Goal: Find specific page/section: Find specific page/section

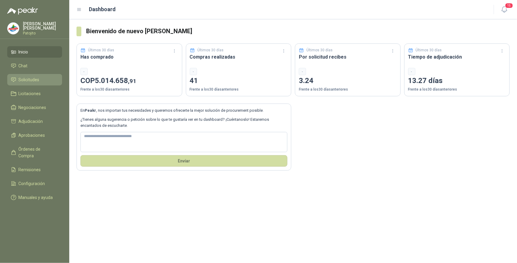
click at [42, 77] on li "Solicitudes" at bounding box center [35, 79] width 48 height 7
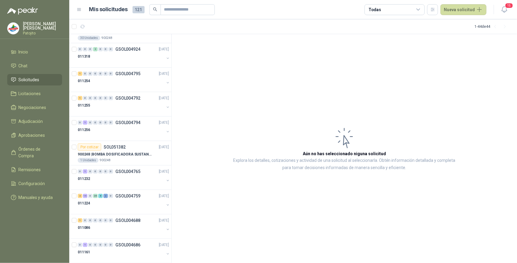
scroll to position [855, 0]
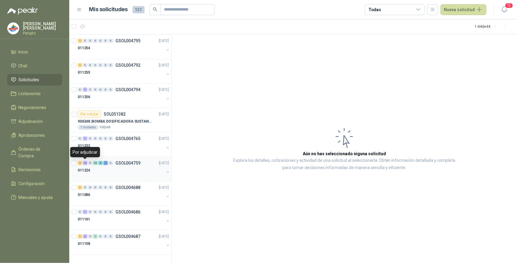
click at [86, 163] on div "14" at bounding box center [85, 163] width 5 height 4
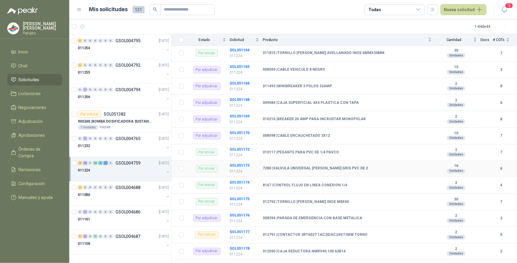
scroll to position [302, 0]
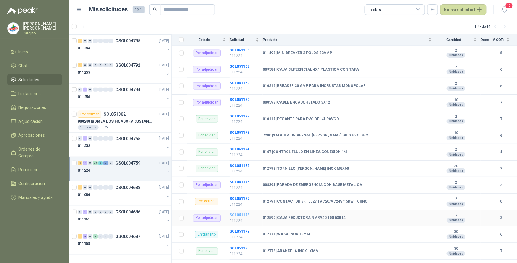
click at [241, 215] on b "SOL051178" at bounding box center [240, 215] width 20 height 4
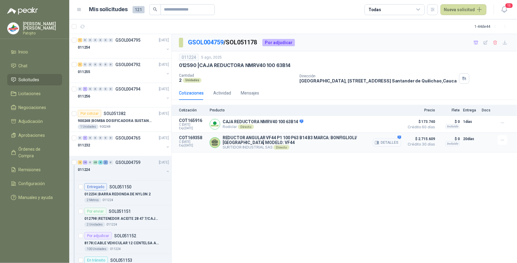
click at [393, 144] on button "Detalles" at bounding box center [387, 142] width 28 height 8
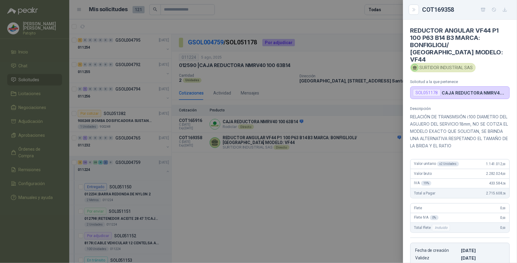
click at [337, 178] on div at bounding box center [258, 131] width 517 height 263
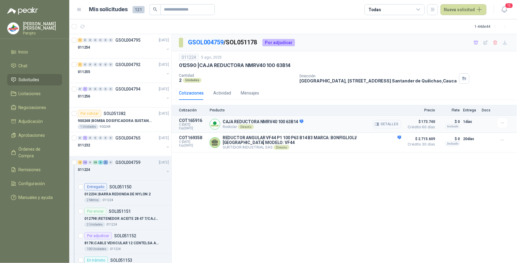
click at [388, 124] on button "Detalles" at bounding box center [387, 124] width 28 height 8
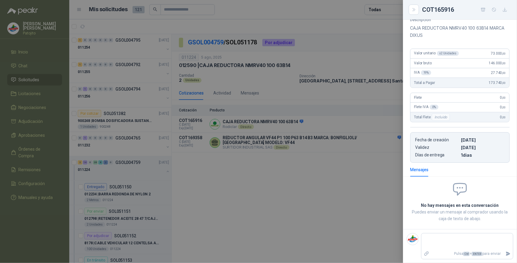
scroll to position [33, 0]
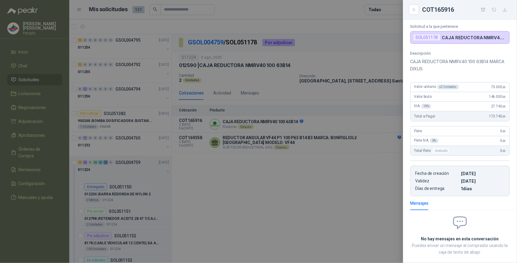
click at [337, 204] on div at bounding box center [258, 131] width 517 height 263
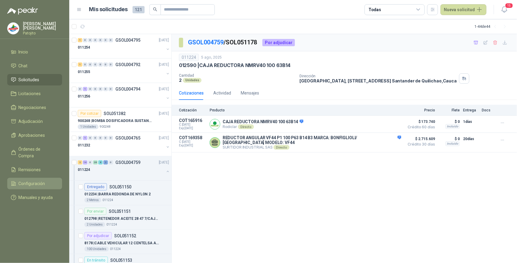
click at [45, 180] on li "Configuración" at bounding box center [35, 183] width 48 height 7
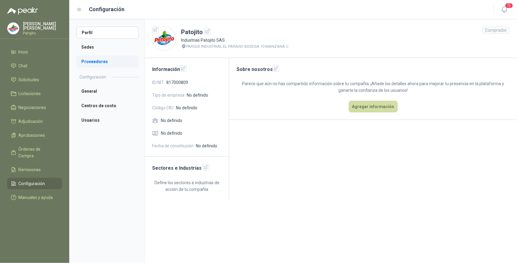
click at [108, 60] on li "Proveedores" at bounding box center [108, 61] width 62 height 12
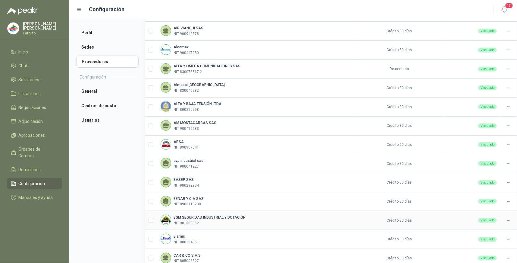
scroll to position [133, 0]
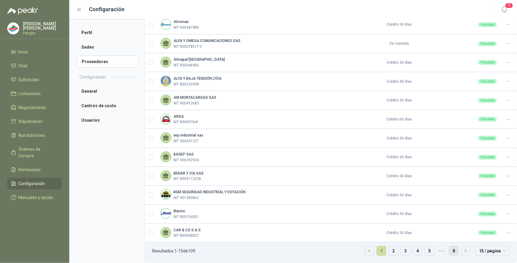
click at [450, 250] on link "8" at bounding box center [454, 250] width 9 height 9
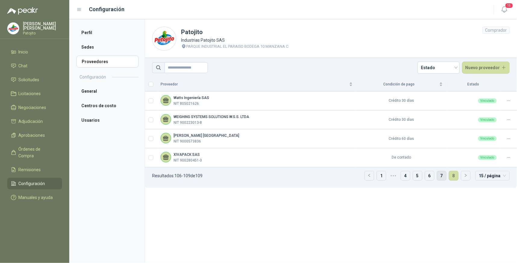
click at [442, 173] on link "7" at bounding box center [442, 175] width 9 height 9
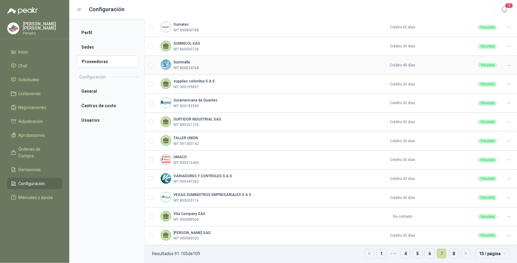
scroll to position [133, 0]
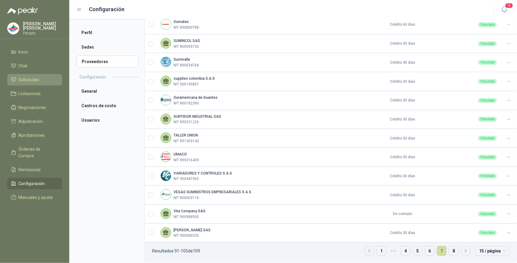
click at [44, 80] on li "Solicitudes" at bounding box center [35, 79] width 48 height 7
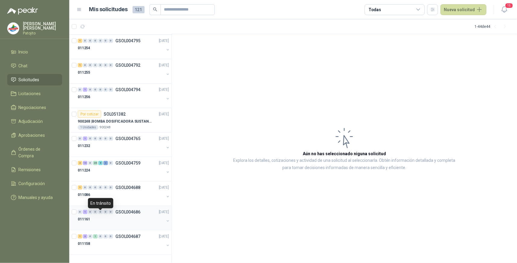
scroll to position [821, 0]
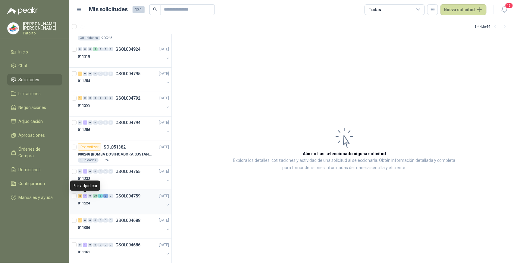
click at [84, 197] on div "14" at bounding box center [85, 196] width 5 height 4
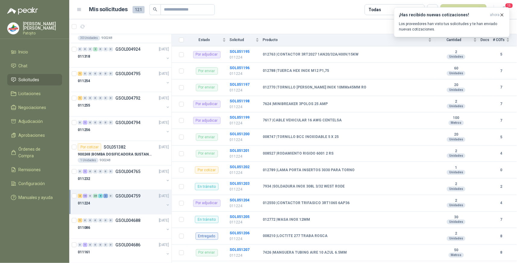
scroll to position [737, 0]
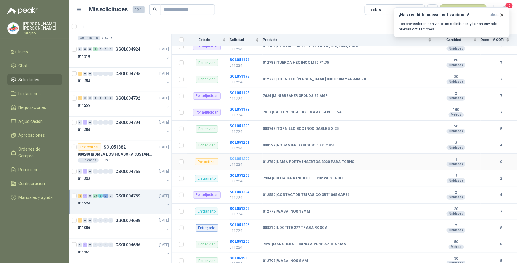
click at [247, 158] on b "SOL051202" at bounding box center [240, 159] width 20 height 4
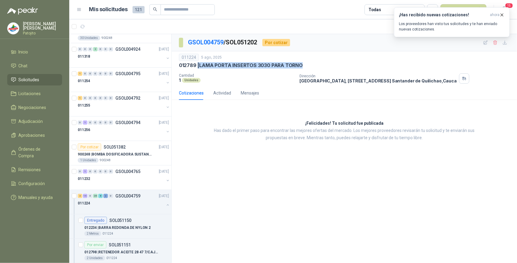
drag, startPoint x: 302, startPoint y: 66, endPoint x: 198, endPoint y: 67, distance: 103.4
click at [198, 67] on p "012789 | LAMA PORTA INSERTOS 3030 PARA TORNO" at bounding box center [241, 65] width 124 height 6
drag, startPoint x: 198, startPoint y: 67, endPoint x: 210, endPoint y: 63, distance: 11.8
copy p "LAMA PORTA INSERTOS 3030 PARA TORNO"
click at [43, 180] on span "Configuración" at bounding box center [32, 183] width 27 height 7
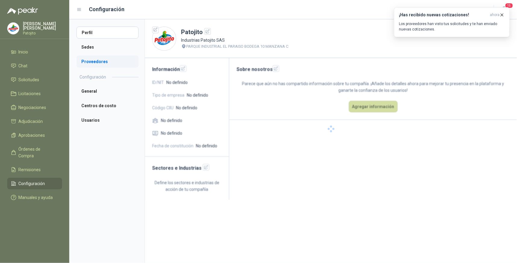
click at [100, 62] on li "Proveedores" at bounding box center [108, 61] width 62 height 12
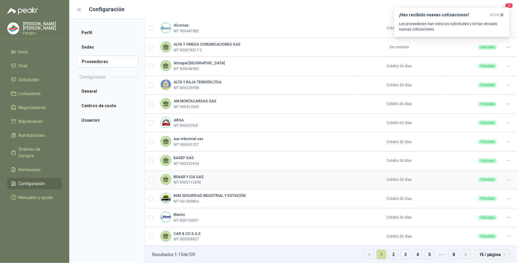
scroll to position [133, 0]
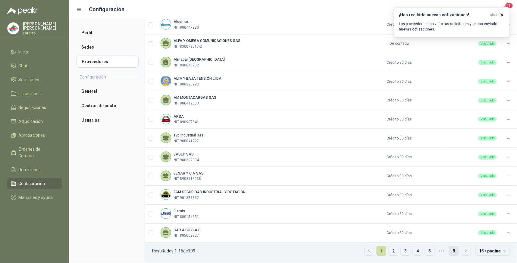
click at [450, 251] on link "8" at bounding box center [454, 250] width 9 height 9
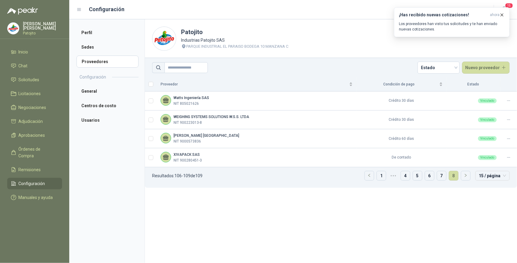
scroll to position [0, 0]
click at [442, 175] on link "7" at bounding box center [442, 175] width 9 height 9
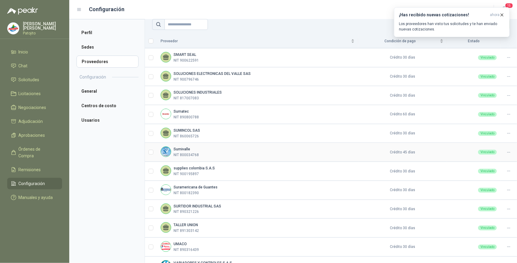
scroll to position [133, 0]
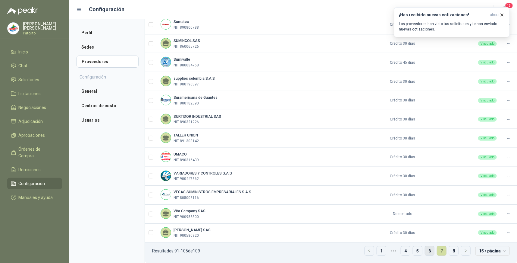
click at [426, 249] on link "6" at bounding box center [430, 250] width 9 height 9
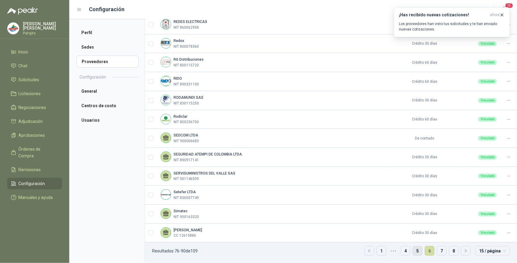
click at [416, 248] on link "5" at bounding box center [417, 250] width 9 height 9
